Goal: Task Accomplishment & Management: Manage account settings

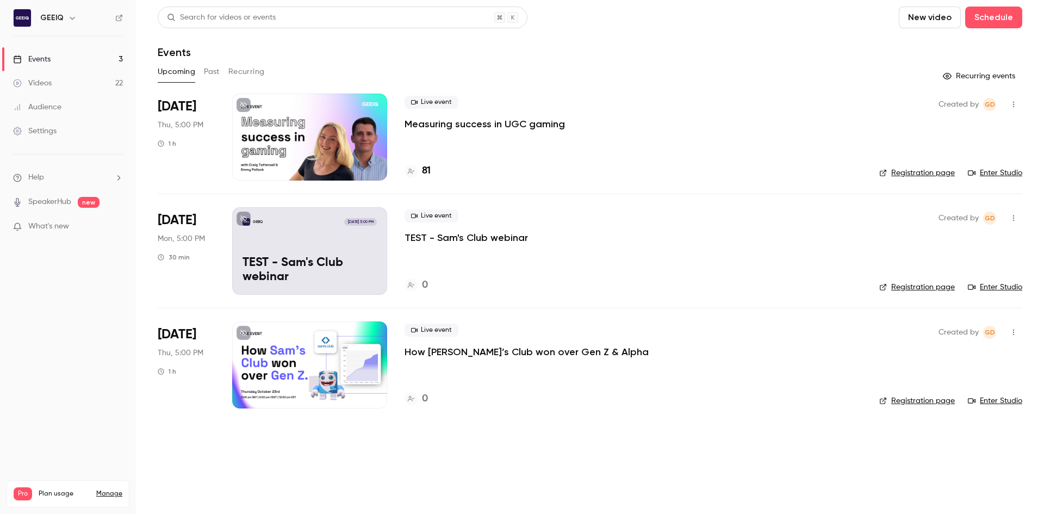
click at [423, 168] on h4 "81" at bounding box center [426, 171] width 9 height 15
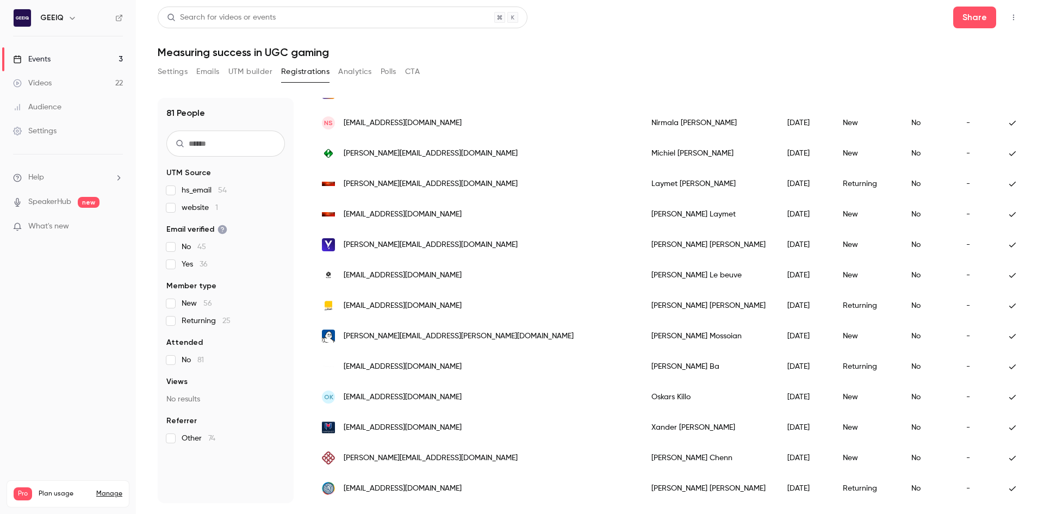
scroll to position [414, 0]
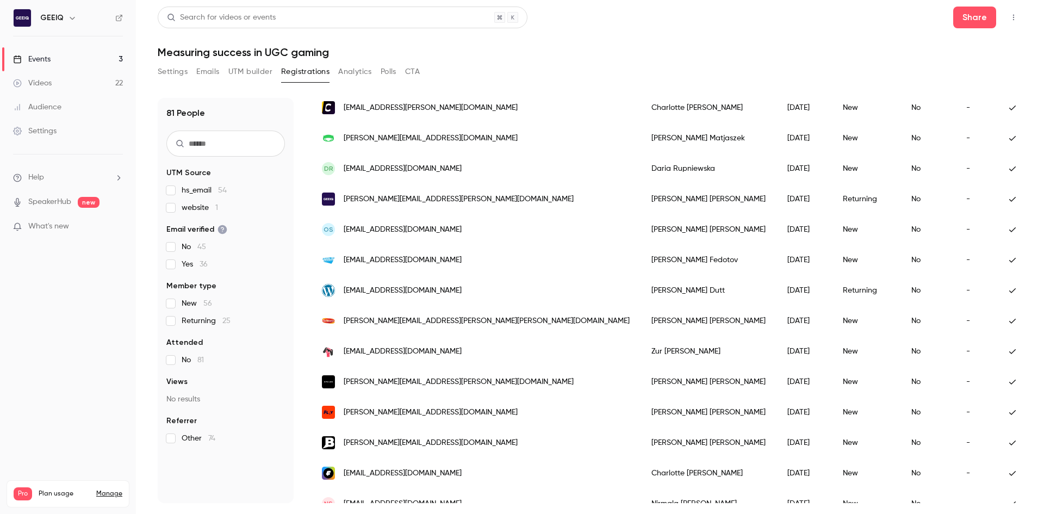
click at [183, 68] on button "Settings" at bounding box center [173, 71] width 30 height 17
